Goal: Task Accomplishment & Management: Manage account settings

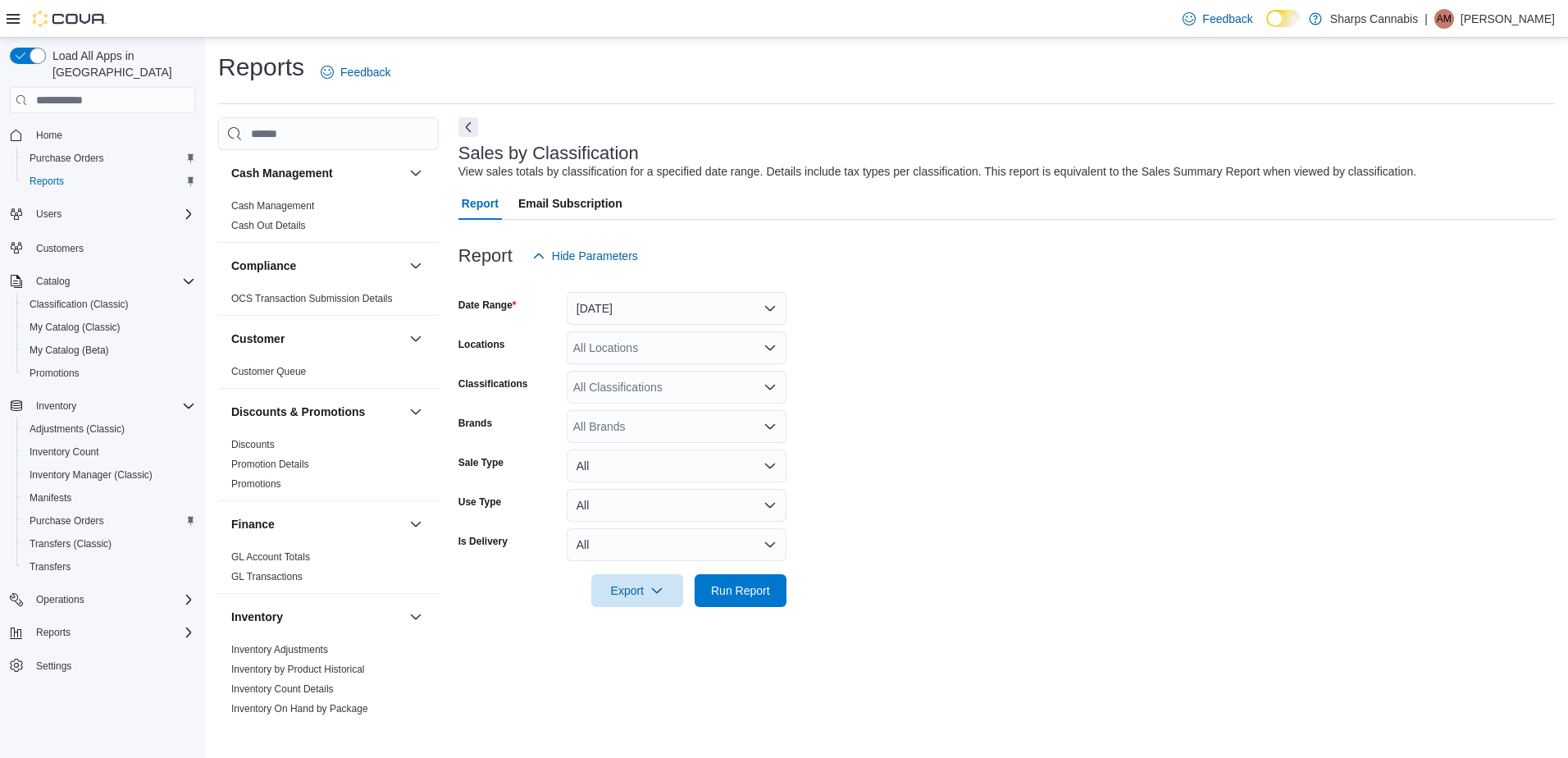
drag, startPoint x: 1530, startPoint y: 22, endPoint x: 1522, endPoint y: 39, distance: 18.8
click at [1530, 22] on p "[PERSON_NAME]" at bounding box center [1507, 18] width 94 height 20
click at [1464, 155] on span "Sign Out" at bounding box center [1448, 160] width 45 height 16
